Goal: Transaction & Acquisition: Download file/media

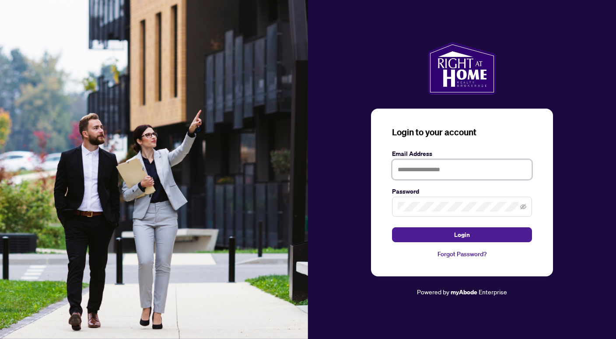
click at [434, 166] on input "text" at bounding box center [462, 169] width 140 height 20
type input "**********"
click at [392, 227] on button "Login" at bounding box center [462, 234] width 140 height 15
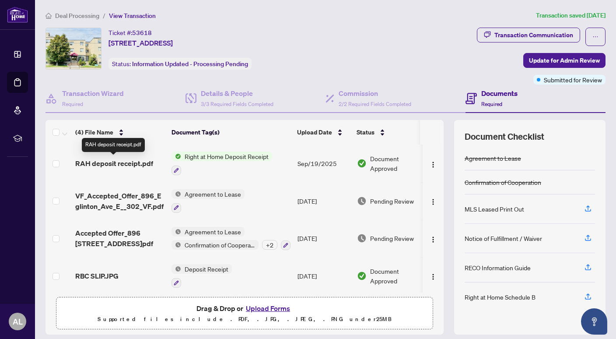
click at [133, 162] on span "RAH deposit receipt.pdf" at bounding box center [114, 163] width 78 height 11
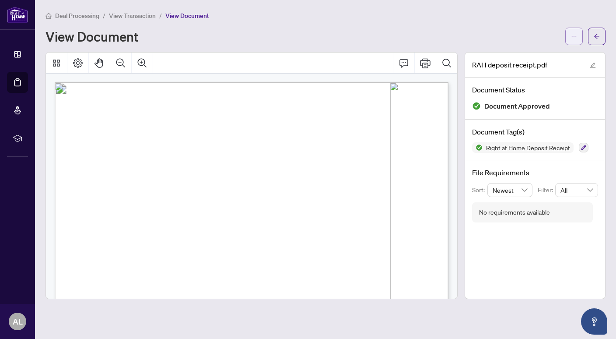
click at [570, 33] on button "button" at bounding box center [574, 37] width 18 height 18
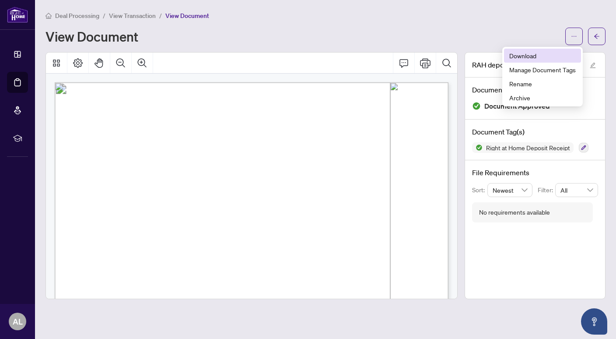
click at [525, 56] on span "Download" at bounding box center [542, 56] width 67 height 10
